Goal: Transaction & Acquisition: Subscribe to service/newsletter

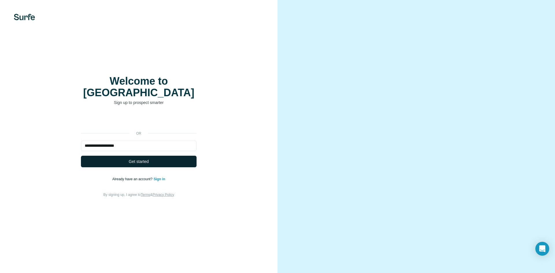
type input "**********"
click at [162, 156] on button "Get started" at bounding box center [139, 162] width 116 height 12
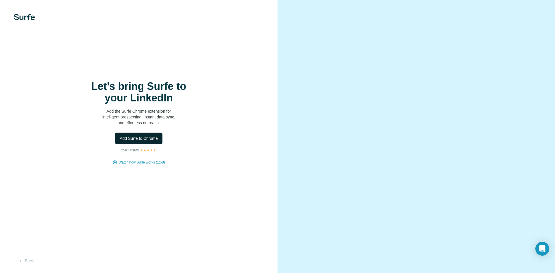
click at [148, 139] on span "Add Surfe to Chrome" at bounding box center [139, 139] width 38 height 6
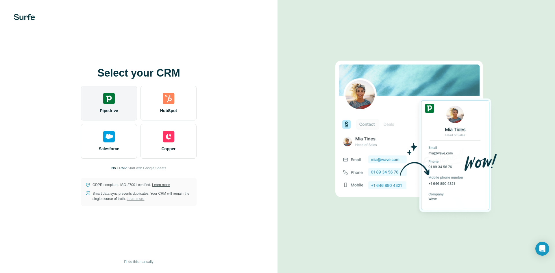
click at [100, 93] on div "Pipedrive" at bounding box center [109, 103] width 56 height 35
click at [116, 101] on div "Pipedrive" at bounding box center [109, 103] width 56 height 35
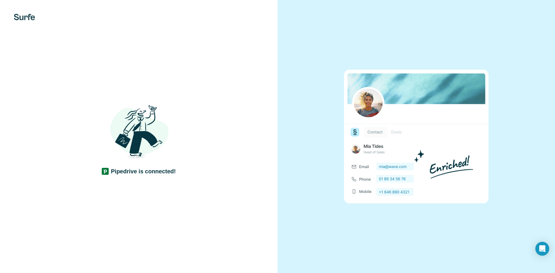
click at [54, 89] on div "Pipedrive is connected!" at bounding box center [138, 136] width 277 height 273
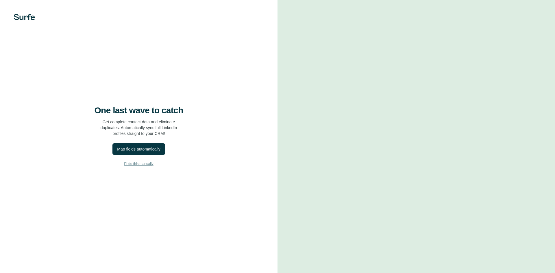
click at [137, 160] on button "I’ll do this manually" at bounding box center [139, 163] width 254 height 9
click at [134, 163] on span "I’ll do this manually" at bounding box center [138, 163] width 29 height 5
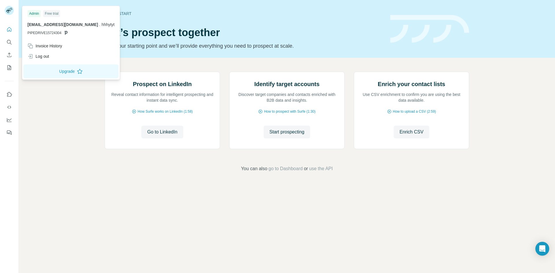
click at [8, 10] on g at bounding box center [9, 10] width 9 height 9
click at [62, 116] on div "Prospect on LinkedIn Reveal contact information for intelligent prospecting and…" at bounding box center [287, 122] width 536 height 128
